Goal: Information Seeking & Learning: Understand process/instructions

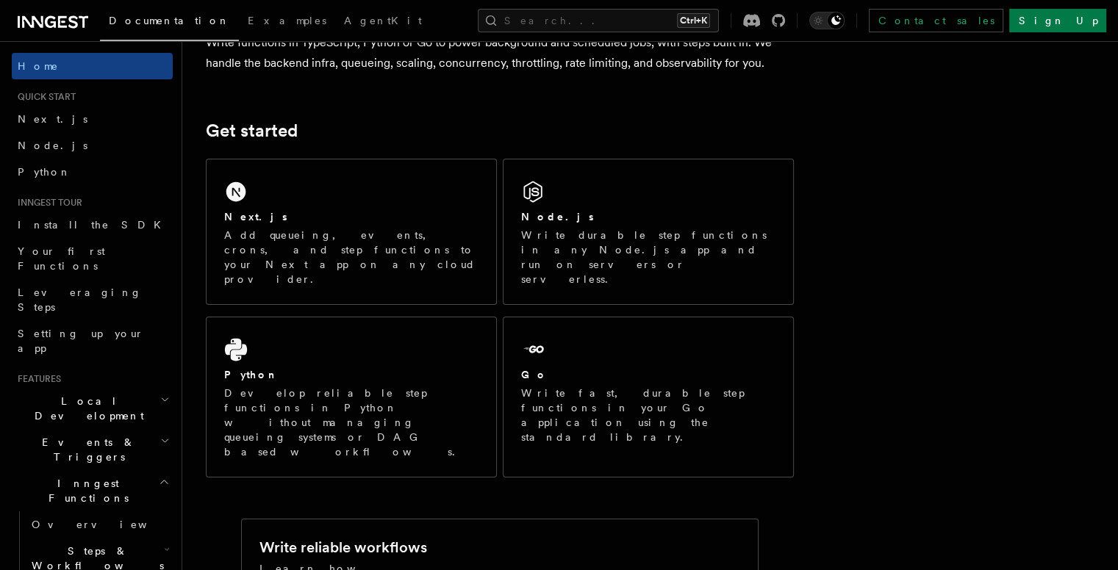
click at [409, 238] on p "Add queueing, events, crons, and step functions to your Next app on any cloud p…" at bounding box center [351, 257] width 254 height 59
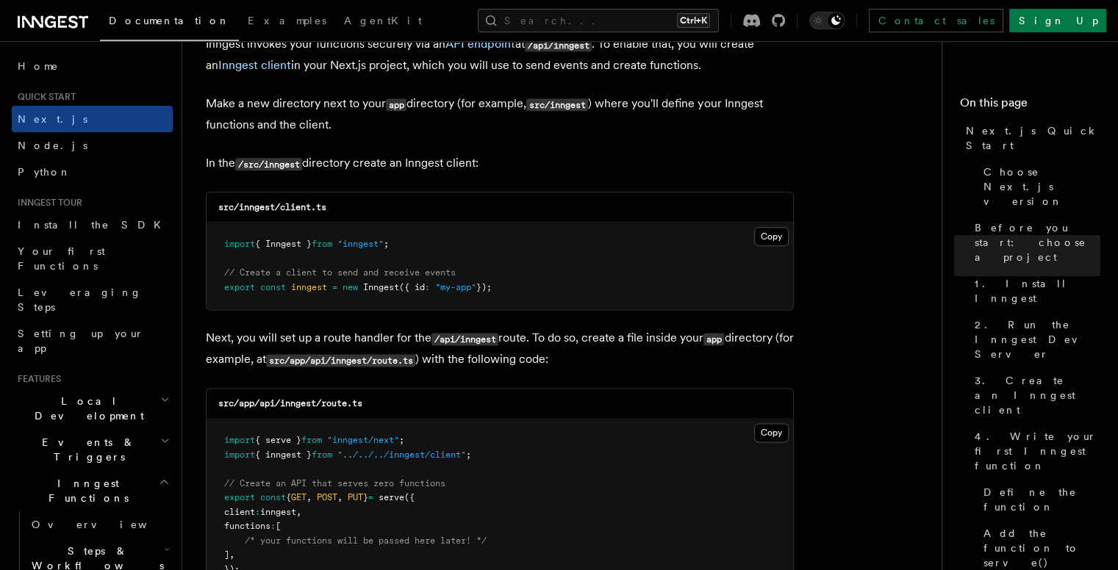
scroll to position [1837, 0]
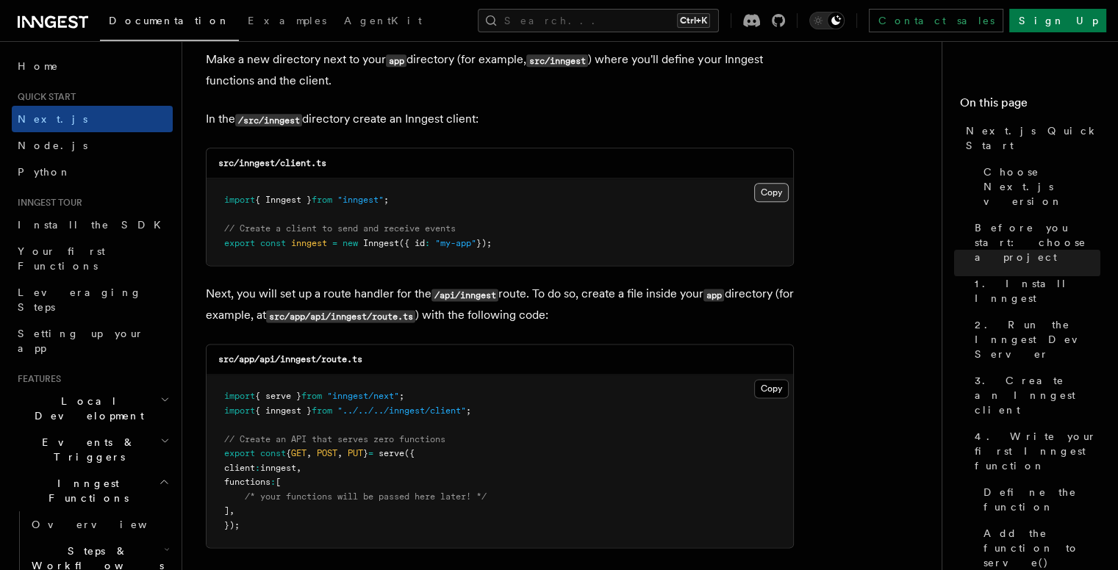
click at [760, 192] on button "Copy Copied" at bounding box center [771, 192] width 35 height 19
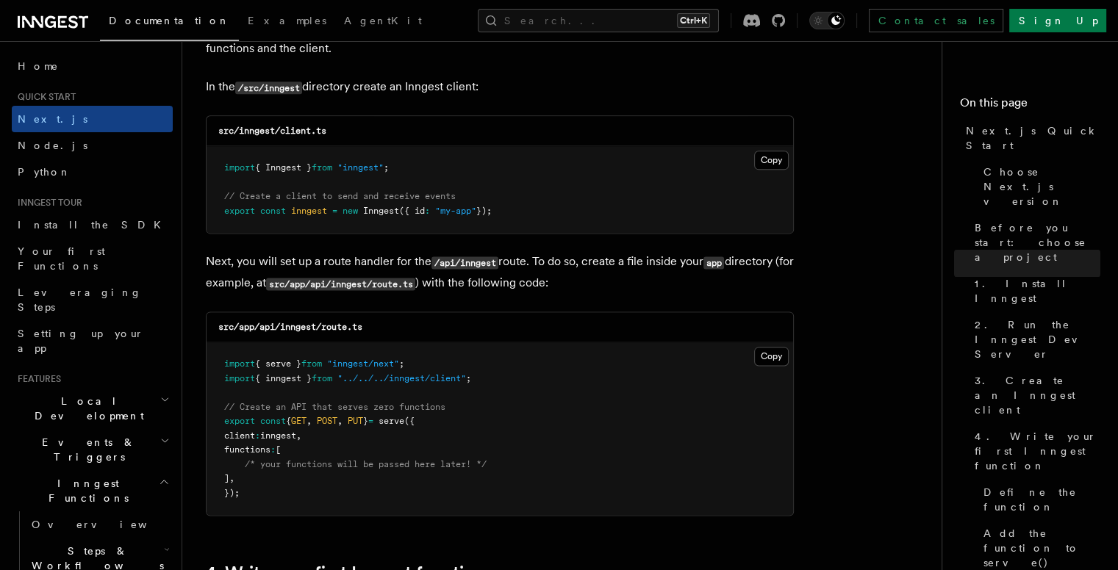
scroll to position [1984, 0]
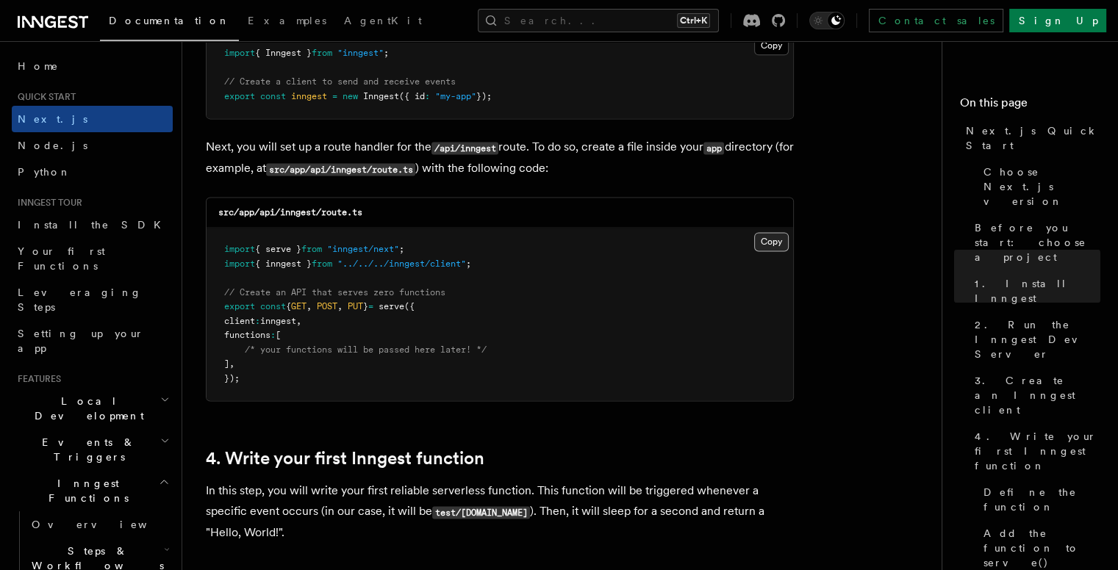
click at [777, 243] on button "Copy Copied" at bounding box center [771, 241] width 35 height 19
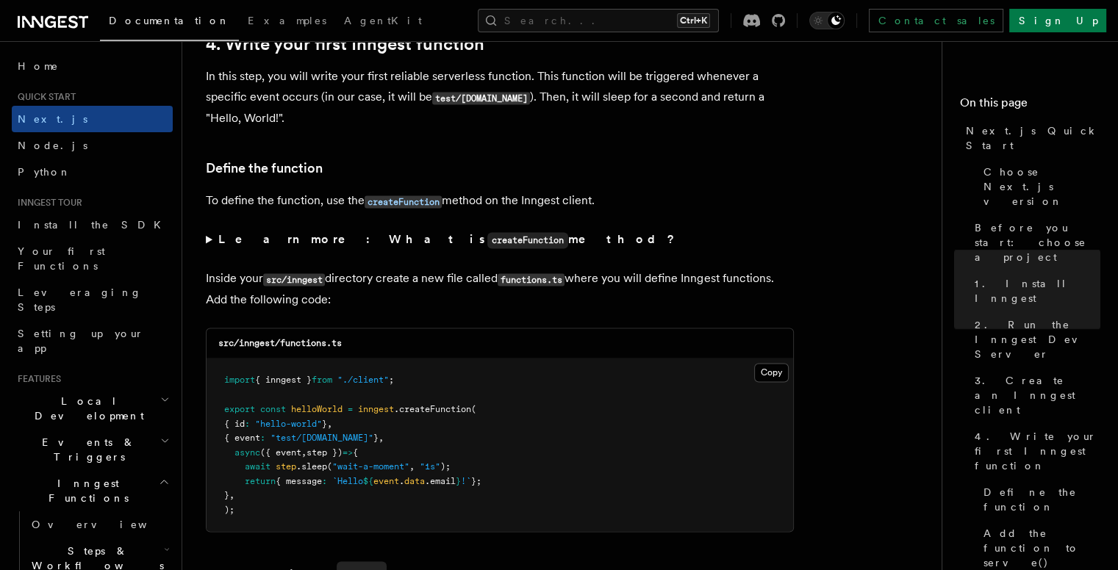
scroll to position [2646, 0]
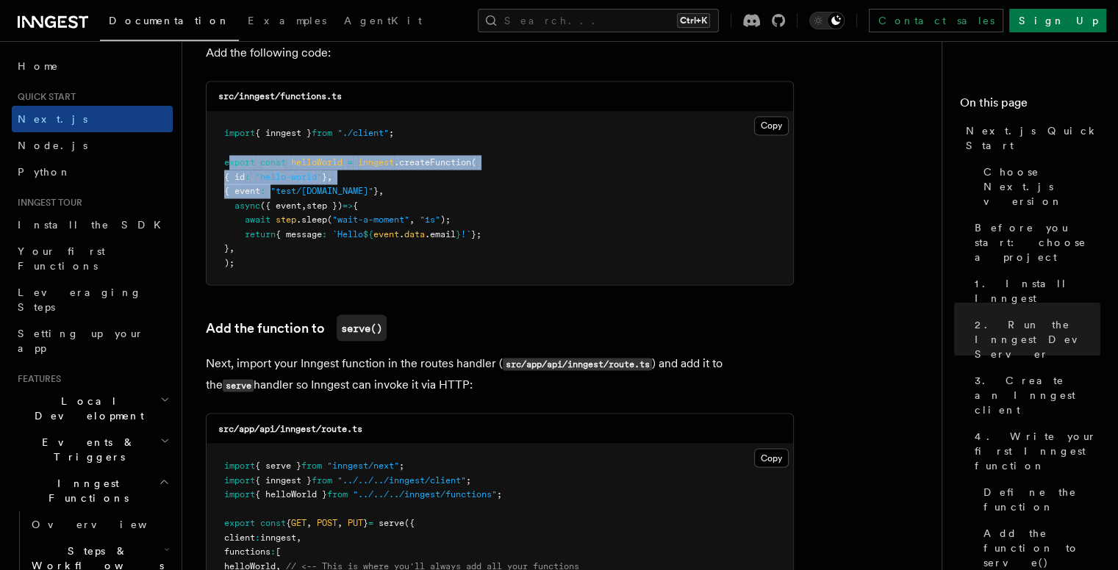
drag, startPoint x: 229, startPoint y: 159, endPoint x: 285, endPoint y: 186, distance: 61.8
click at [285, 187] on code "import { inngest } from "./client" ; export const helloWorld = inngest .createF…" at bounding box center [352, 198] width 257 height 140
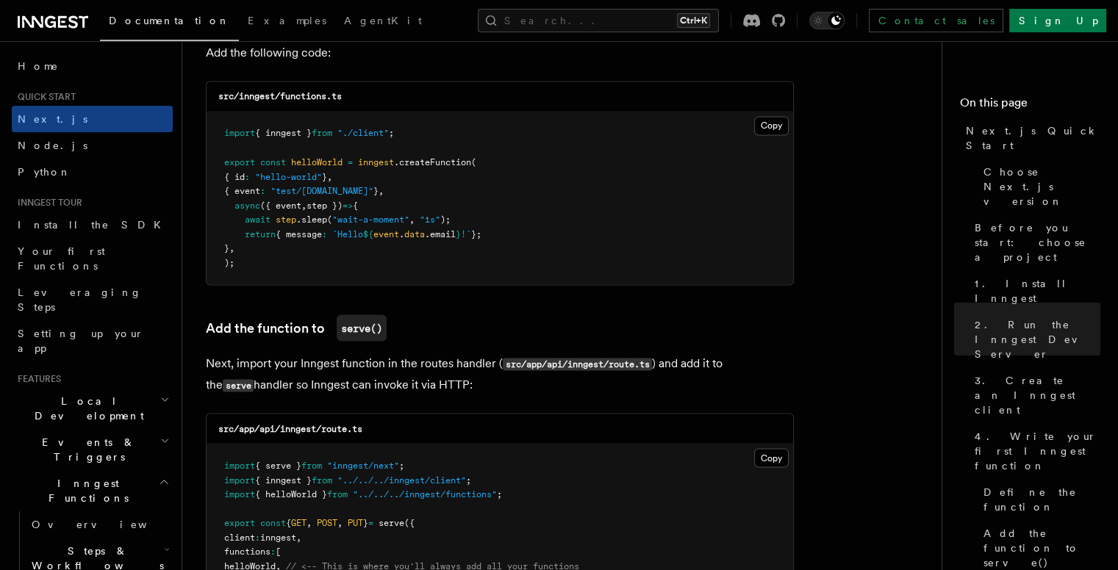
drag, startPoint x: 215, startPoint y: 162, endPoint x: 229, endPoint y: 162, distance: 14.7
click at [220, 162] on pre "import { inngest } from "./client" ; export const helloWorld = inngest .createF…" at bounding box center [500, 198] width 586 height 173
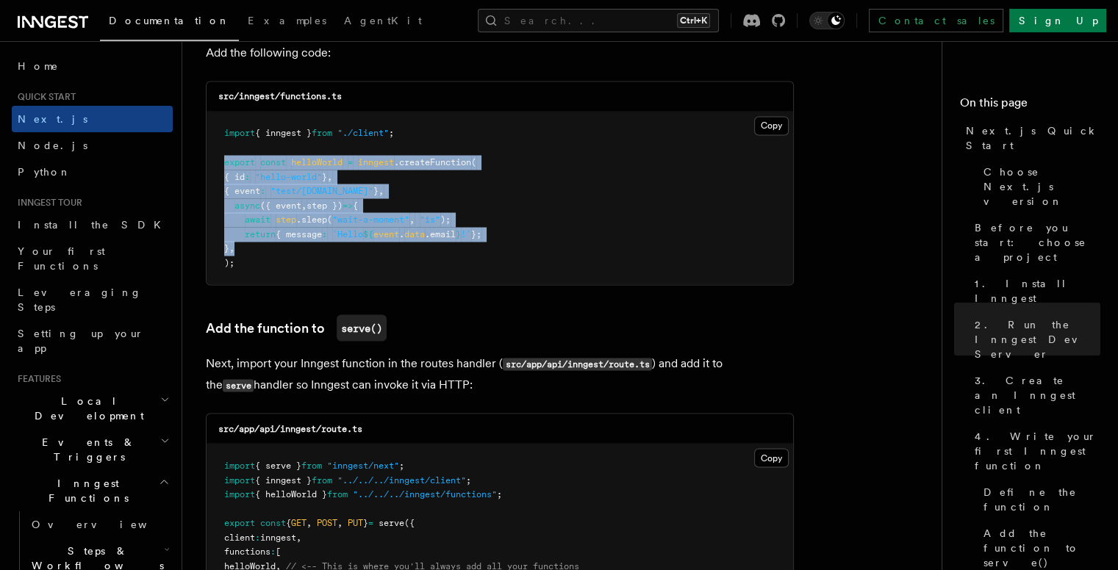
drag, startPoint x: 223, startPoint y: 163, endPoint x: 270, endPoint y: 248, distance: 96.7
click at [270, 248] on pre "import { inngest } from "./client" ; export const helloWorld = inngest .createF…" at bounding box center [500, 198] width 586 height 173
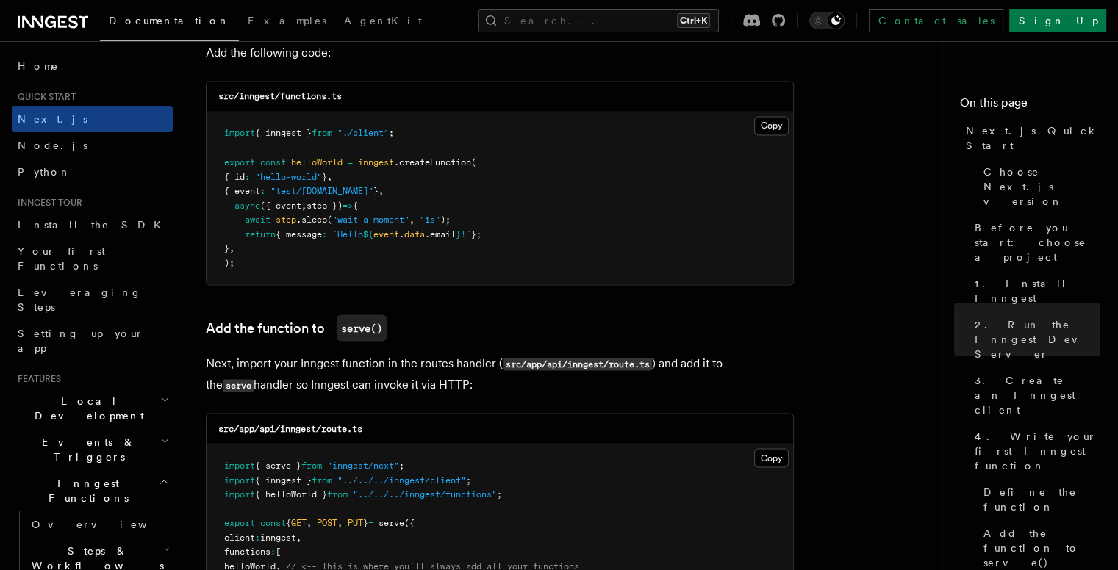
click at [255, 265] on pre "import { inngest } from "./client" ; export const helloWorld = inngest .createF…" at bounding box center [500, 198] width 586 height 173
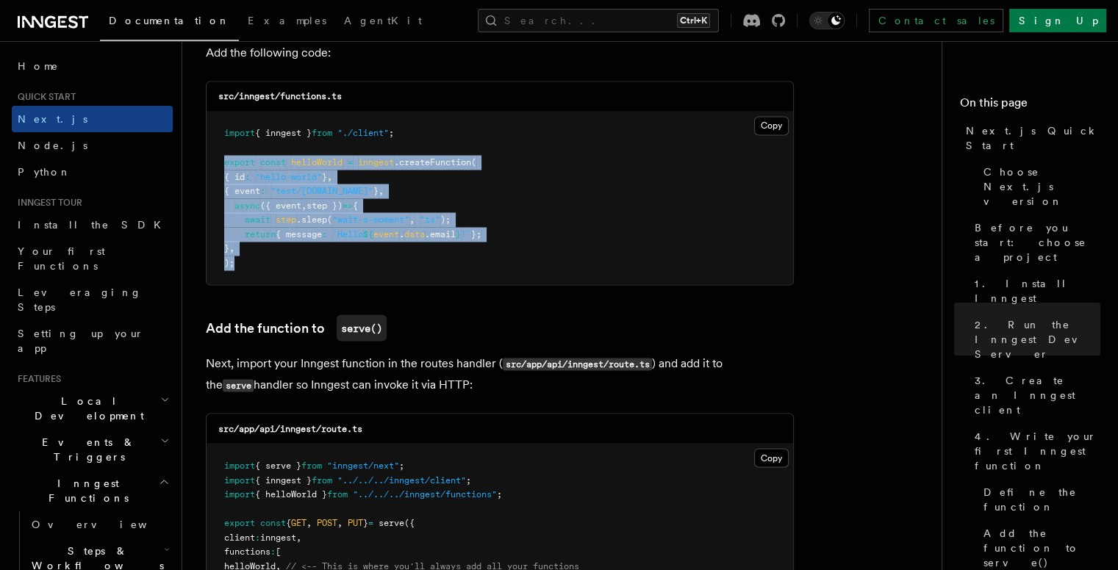
drag, startPoint x: 241, startPoint y: 267, endPoint x: 212, endPoint y: 162, distance: 108.4
click at [212, 162] on pre "import { inngest } from "./client" ; export const helloWorld = inngest .createF…" at bounding box center [500, 198] width 586 height 173
copy code "export const helloWorld = inngest .createFunction ( { id : "hello-world" } , { …"
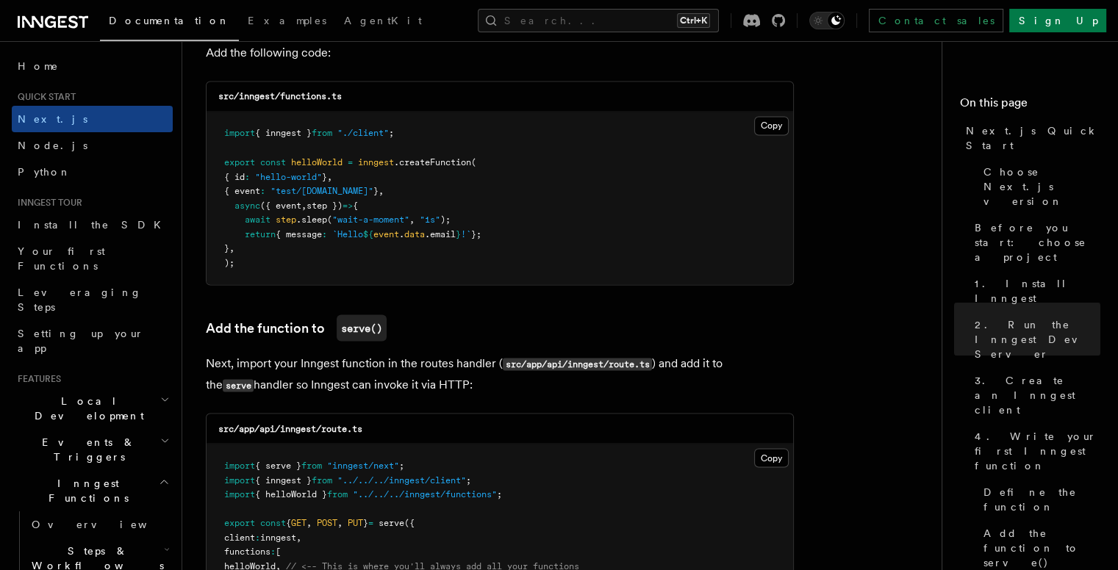
click at [578, 127] on pre "import { inngest } from "./client" ; export const helloWorld = inngest .createF…" at bounding box center [500, 198] width 586 height 173
click at [767, 124] on button "Copy Copied" at bounding box center [771, 125] width 35 height 19
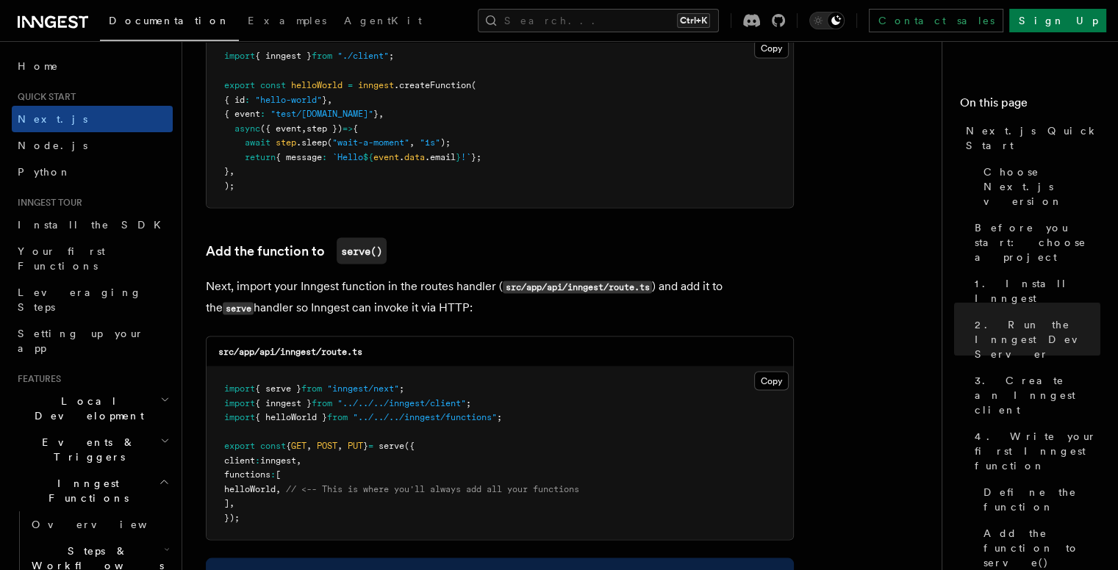
scroll to position [2940, 0]
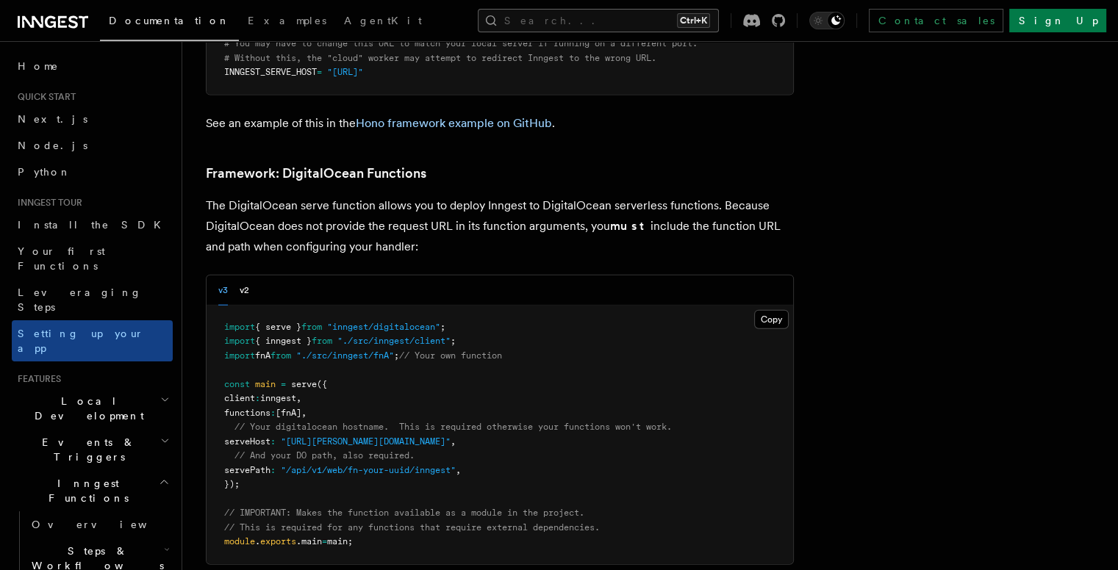
scroll to position [3307, 0]
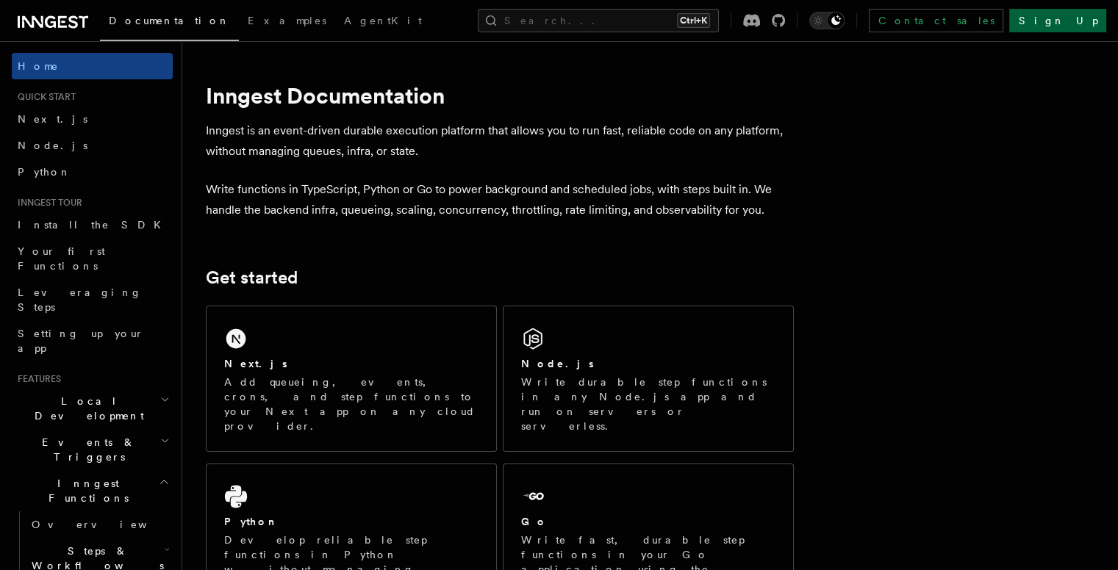
click at [1075, 29] on link "Sign Up" at bounding box center [1057, 21] width 97 height 24
